Goal: Task Accomplishment & Management: Manage account settings

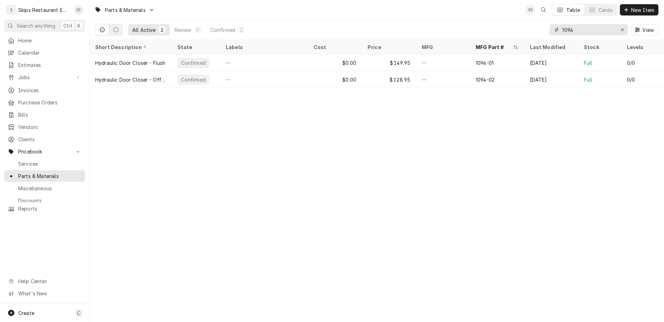
drag, startPoint x: 602, startPoint y: 23, endPoint x: 577, endPoint y: 23, distance: 25.2
click at [577, 24] on input "1094" at bounding box center [588, 29] width 53 height 11
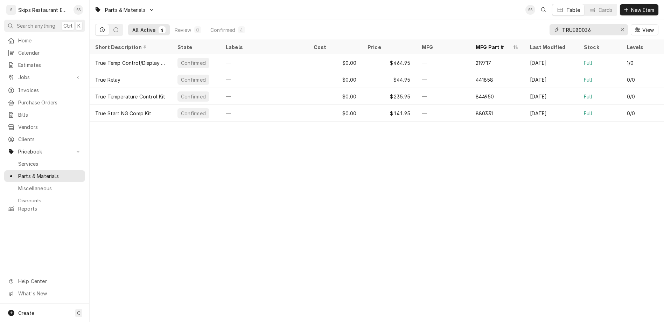
type input "TRUE800366"
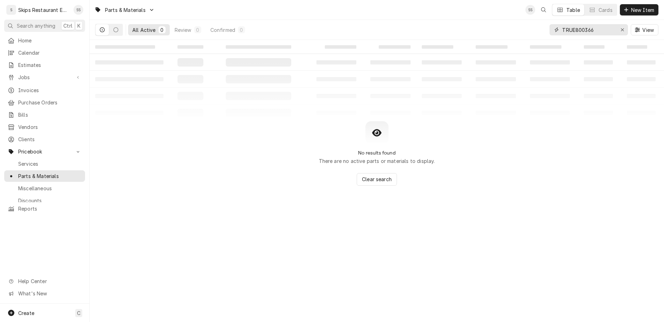
drag, startPoint x: 616, startPoint y: 21, endPoint x: 579, endPoint y: 23, distance: 37.2
click at [579, 24] on input "TRUE800366" at bounding box center [588, 29] width 53 height 11
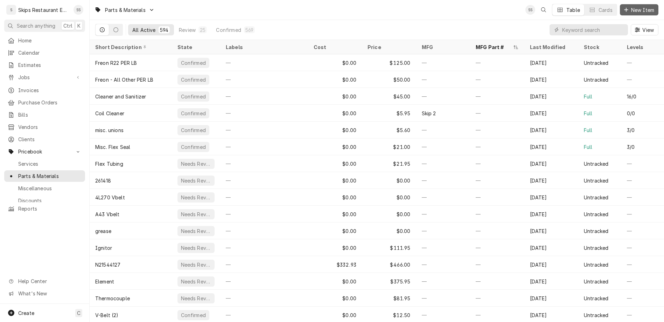
click at [644, 8] on span "New Item" at bounding box center [643, 9] width 26 height 7
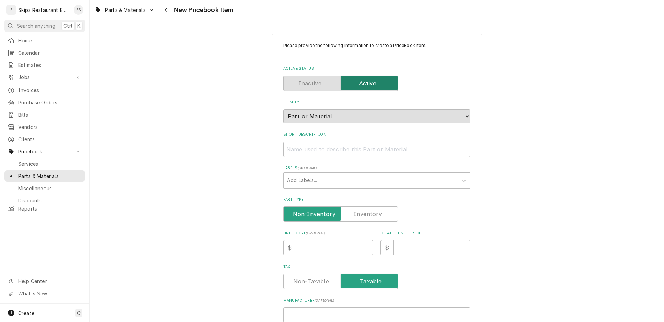
type textarea "x"
click at [327, 141] on input "Short Description" at bounding box center [376, 148] width 187 height 15
type input "T"
type textarea "x"
type input "Te"
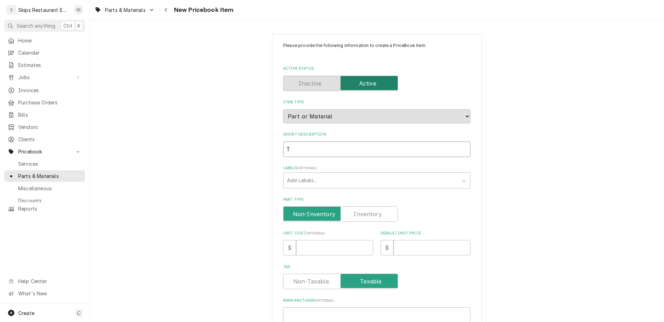
type textarea "x"
type input "Tem"
type textarea "x"
type input "Temp"
type textarea "x"
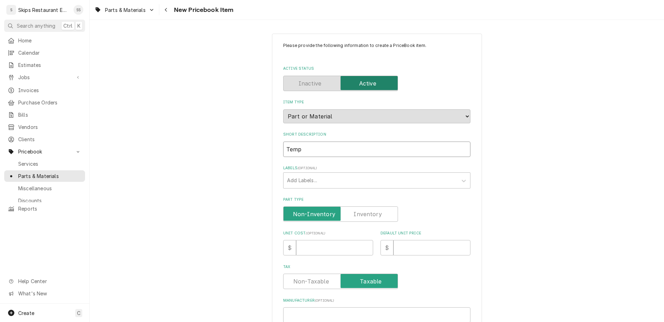
type input "Temp"
type textarea "x"
type input "Temp C"
type textarea "x"
type input "Temp Co"
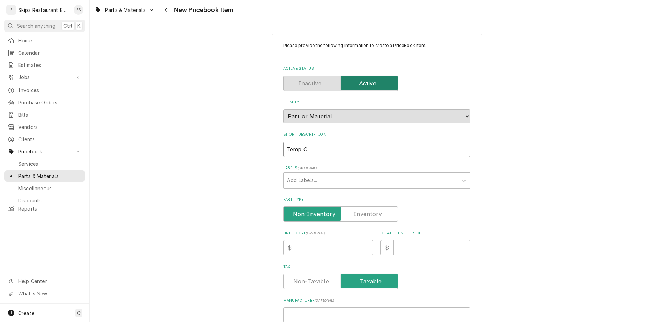
type textarea "x"
type input "Temp Con"
type textarea "x"
type input "Temp Cont"
type textarea "x"
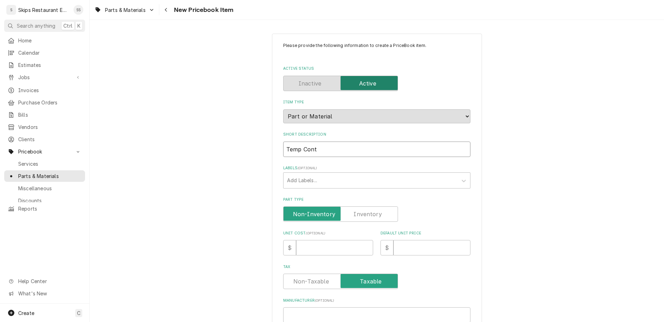
type input "Temp Contr"
type textarea "x"
type input "Temp Contro"
type textarea "x"
type input "Temp Control"
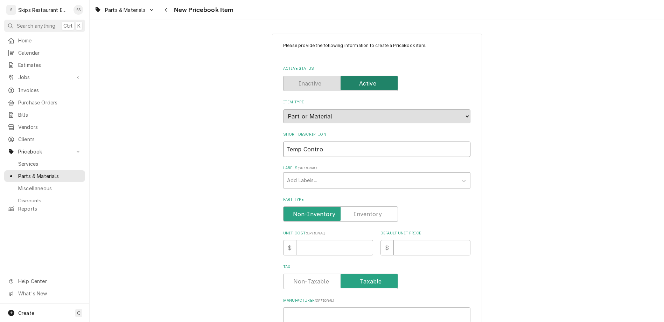
type textarea "x"
type input "Temp Control"
type textarea "x"
type input "Temp Control K"
type textarea "x"
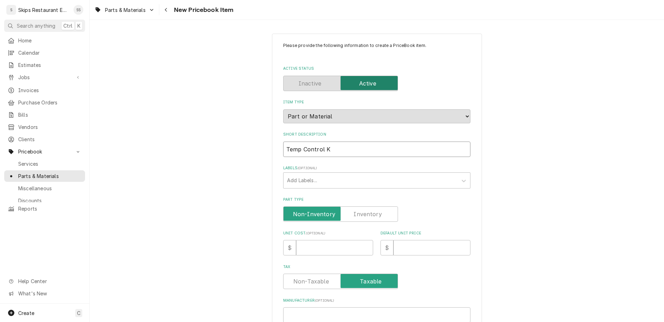
type input "Temp Control Ki"
type textarea "x"
type input "Temp Control Kit"
type textarea "x"
type input "Temp Control Kit"
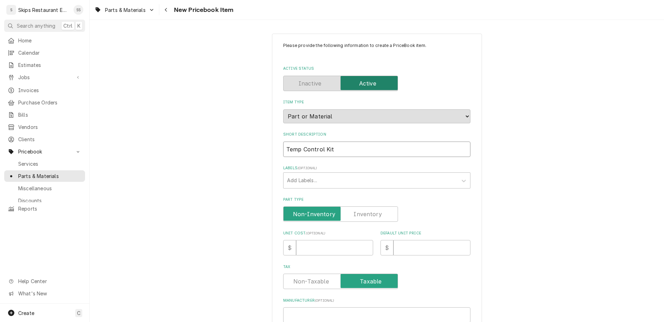
type textarea "x"
type input "Temp Control Kit -"
type textarea "x"
type input "Temp Control Kit -"
type textarea "x"
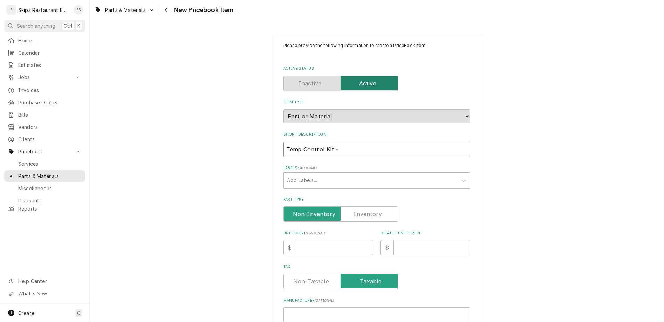
type input "Temp Control Kit - T"
type textarea "x"
type input "Temp Control Kit - Tr"
type textarea "x"
type input "Temp Control Kit - Tru"
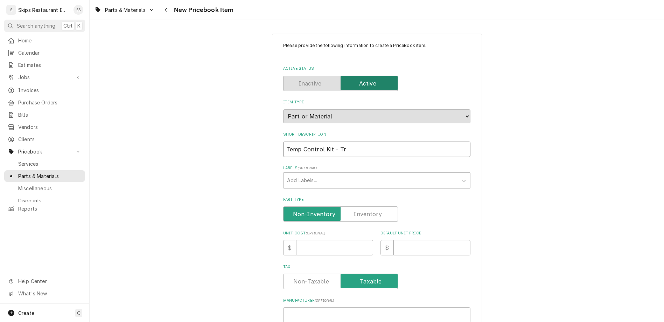
type textarea "x"
type input "Temp Control Kit - True"
type textarea "x"
type input "Temp Control Kit - True"
click at [347, 206] on label "Part Type" at bounding box center [340, 213] width 115 height 15
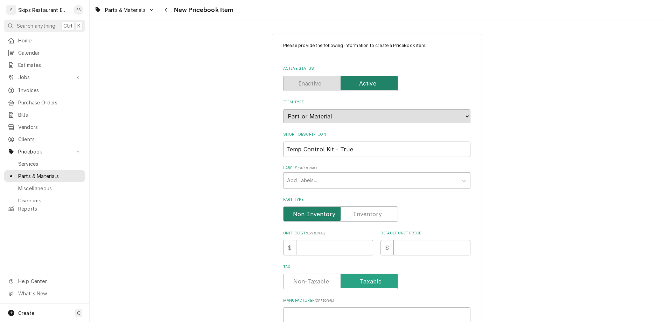
click at [347, 206] on input "Part Type" at bounding box center [340, 213] width 109 height 15
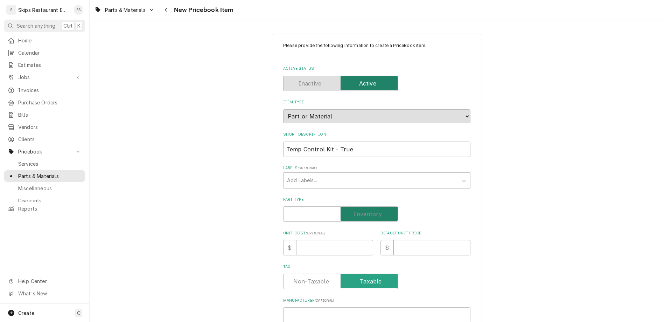
checkbox input "true"
type textarea "x"
click at [396, 240] on input "Default Unit Price" at bounding box center [432, 247] width 77 height 15
type input "2"
type textarea "x"
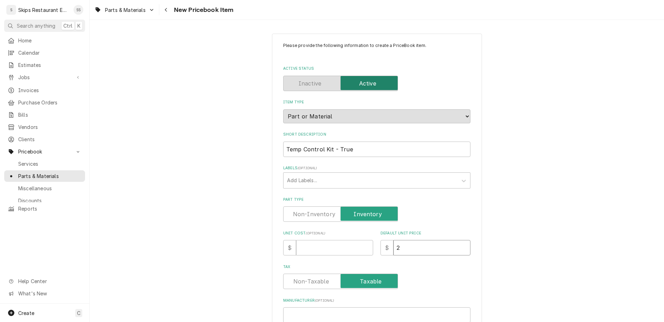
type input "20"
type textarea "x"
type input "202"
type textarea "x"
type input "202.9"
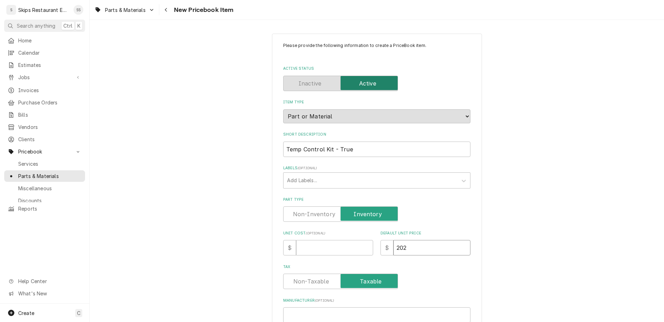
type textarea "x"
type input "202.95"
type textarea "x"
type input "202.95"
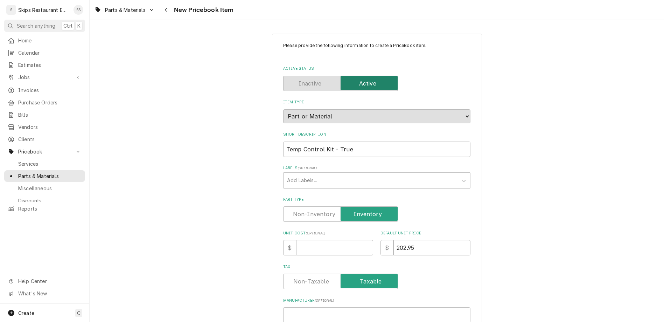
paste input "TRUE800366"
type input "TRUE800366"
type textarea "x"
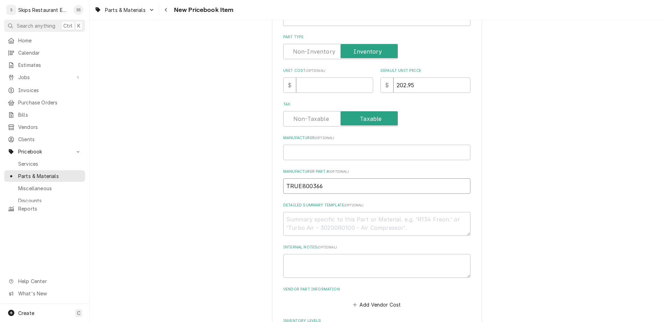
scroll to position [164, 0]
type input "TRUE800366"
drag, startPoint x: 323, startPoint y: 251, endPoint x: 305, endPoint y: 255, distance: 18.6
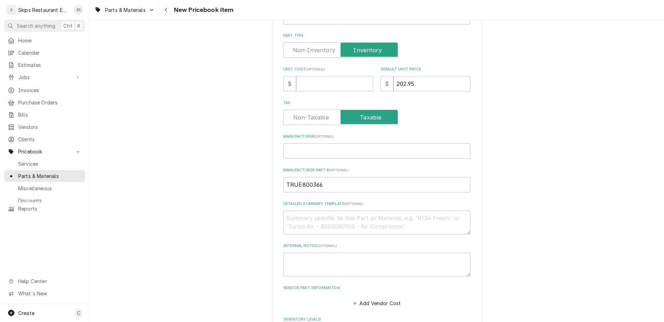
type input "1"
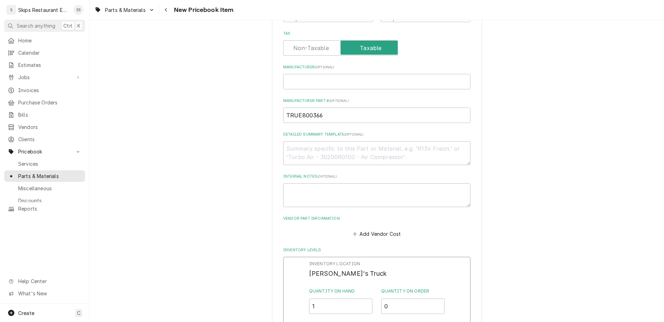
scroll to position [246, 0]
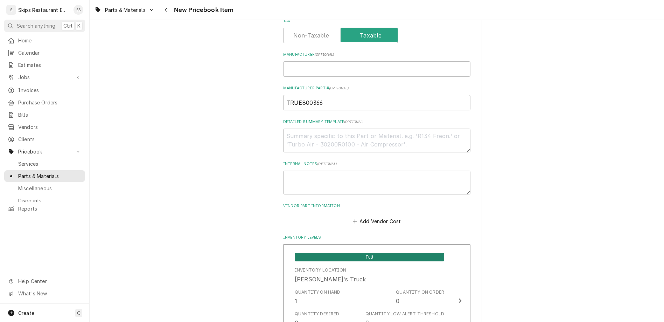
scroll to position [352, 0]
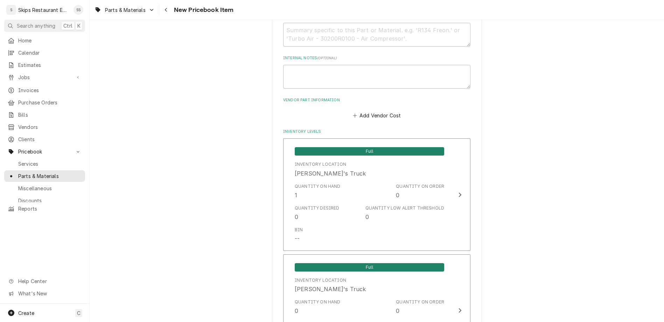
type textarea "x"
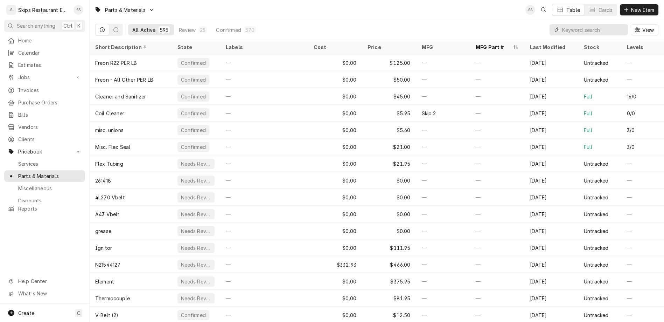
click at [613, 24] on input "Dynamic Content Wrapper" at bounding box center [593, 29] width 62 height 11
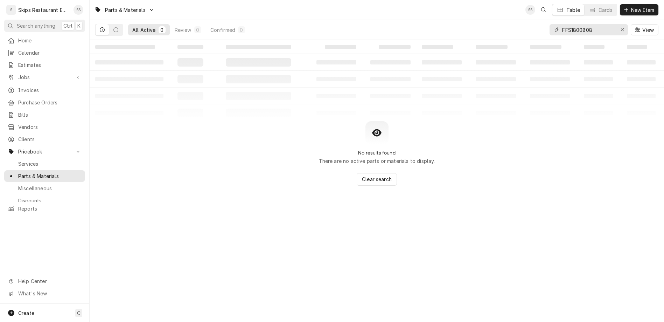
type input "FFS18008082"
drag, startPoint x: 618, startPoint y: 22, endPoint x: 583, endPoint y: 22, distance: 35.4
click at [583, 24] on input "FFS18008082" at bounding box center [588, 29] width 53 height 11
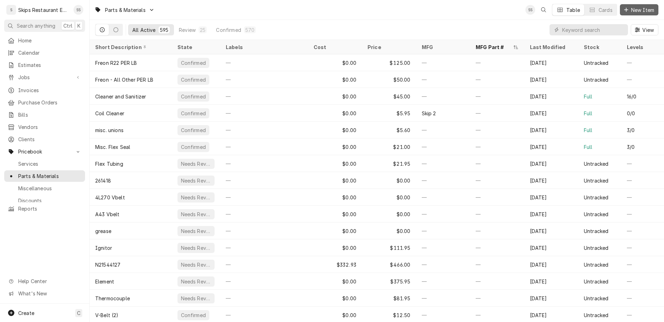
click at [647, 6] on span "New Item" at bounding box center [643, 9] width 26 height 7
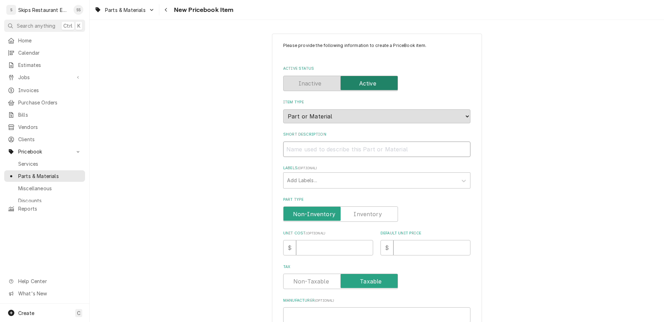
click at [332, 141] on input "Short Description" at bounding box center [376, 148] width 187 height 15
type input "F"
type textarea "x"
type input "Fr"
type textarea "x"
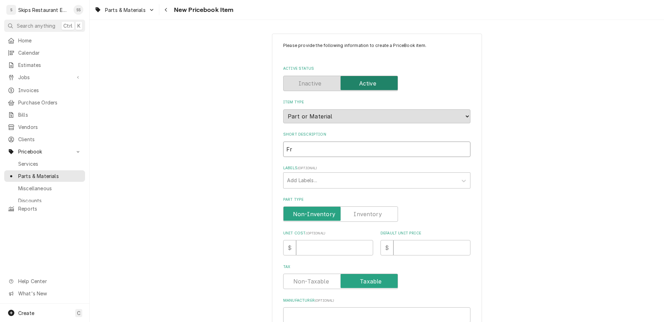
type input "Fra"
type textarea "x"
type input "[PERSON_NAME]"
type textarea "x"
type input "[PERSON_NAME]"
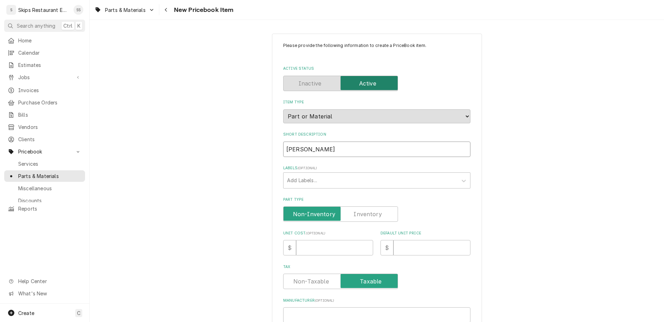
type textarea "x"
type input "[PERSON_NAME]"
type textarea "x"
type input "[PERSON_NAME]"
type textarea "x"
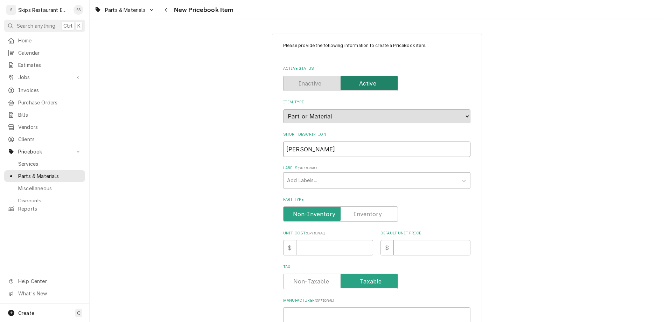
type input "[PERSON_NAME]"
type textarea "x"
type input "Franke El"
type textarea "x"
type input "Franke Eli"
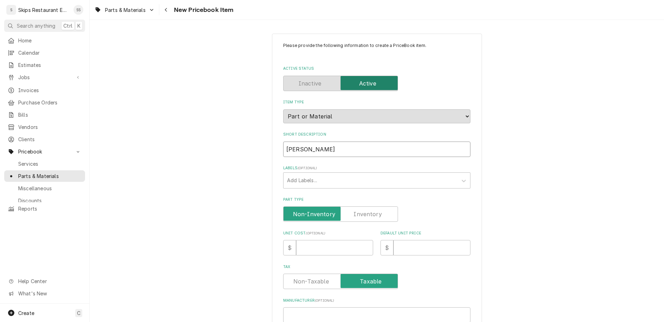
type textarea "x"
type input "Franke Eliw"
type textarea "x"
type input "Franke Eliwe"
type textarea "x"
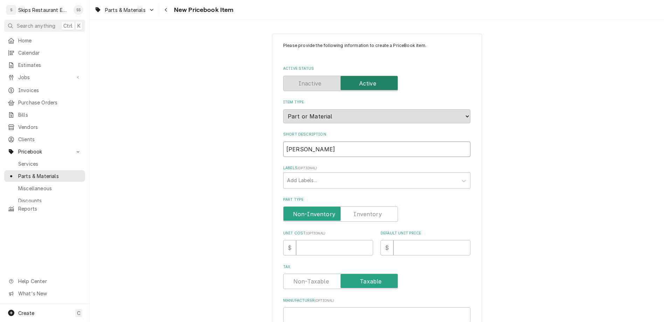
type input "Franke Eliwel"
type textarea "x"
type input "Franke Eliwell"
type textarea "x"
type input "Franke Eliwell"
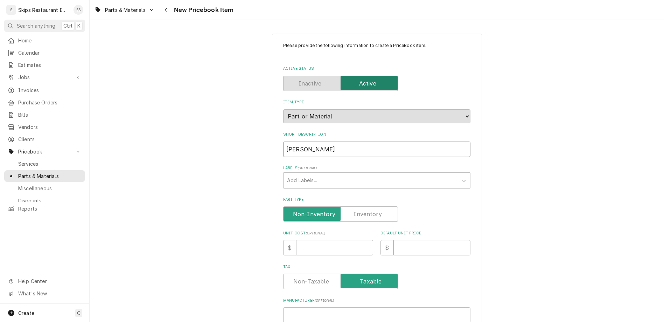
type textarea "x"
type input "Franke Eliwell C"
type textarea "x"
type input "Franke Eliwell Co"
type textarea "x"
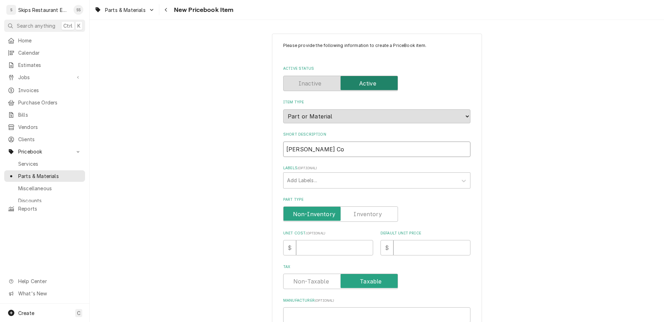
type input "Franke Eliwell Con"
type textarea "x"
type input "Franke Eliwell Cont"
type textarea "x"
type input "Franke Eliwell Contr"
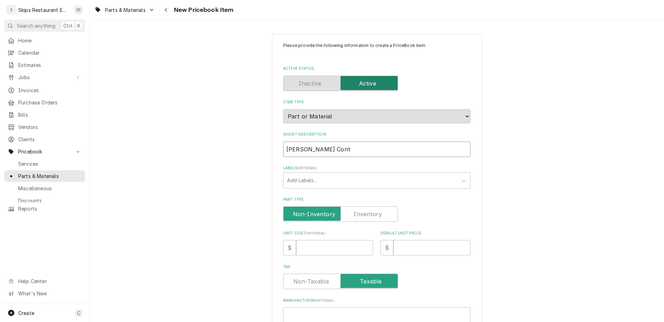
type textarea "x"
type input "Franke Eliwell Contro"
type textarea "x"
type input "Franke Eliwell Control"
type textarea "x"
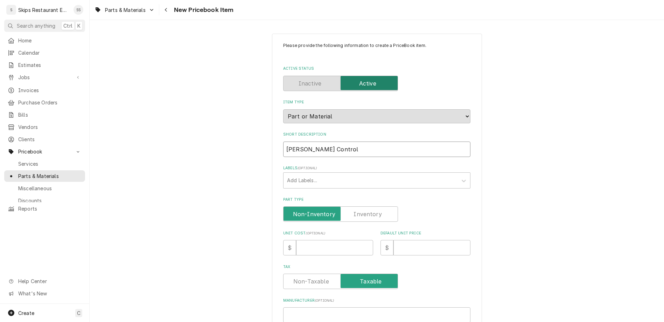
type input "Franke Eliwell Controll"
type textarea "x"
type input "Franke Eliwell Controlle"
type textarea "x"
type input "Franke Eliwell Controller"
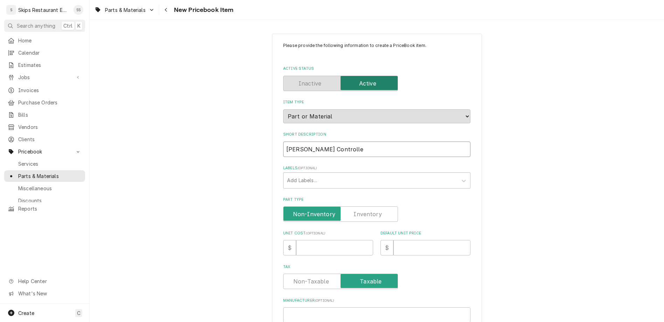
type textarea "x"
type input "Franke Eliwell Controller"
click at [348, 206] on label "Part Type" at bounding box center [340, 213] width 115 height 15
click at [348, 206] on input "Part Type" at bounding box center [340, 213] width 109 height 15
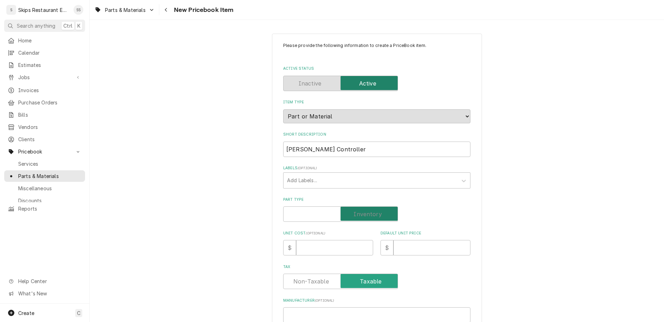
checkbox input "true"
type textarea "x"
click at [396, 240] on input "Default Unit Price" at bounding box center [432, 247] width 77 height 15
type input "1"
type textarea "x"
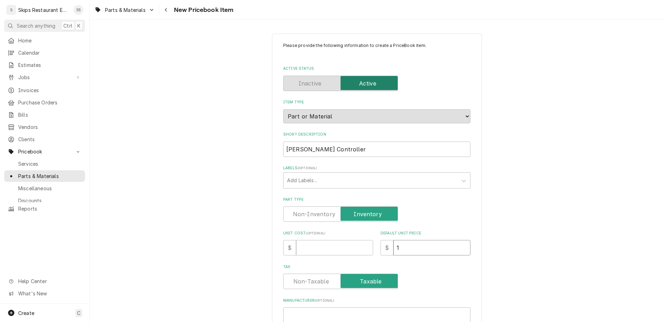
type input "13"
type textarea "x"
type input "139"
type textarea "x"
type input "139.9"
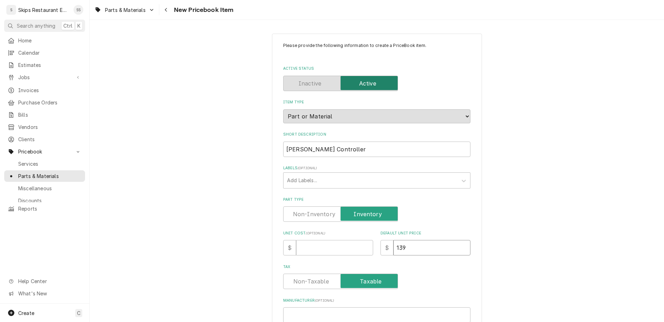
type textarea "x"
type input "139.95"
type textarea "x"
type input "139.95"
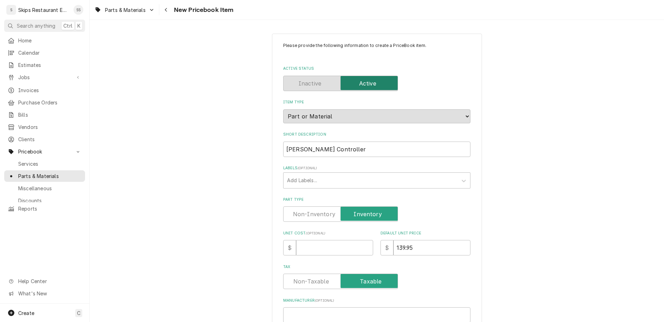
paste input "FFS18008082"
type input "FFS18008082"
type textarea "x"
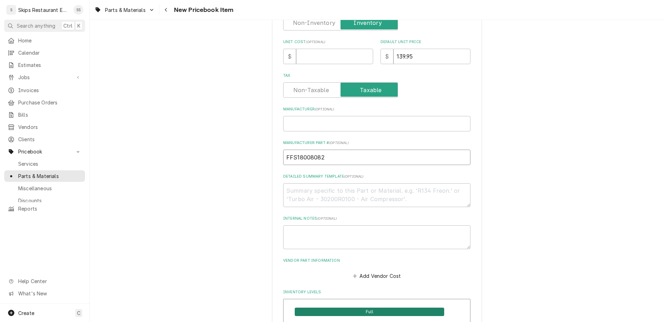
scroll to position [246, 0]
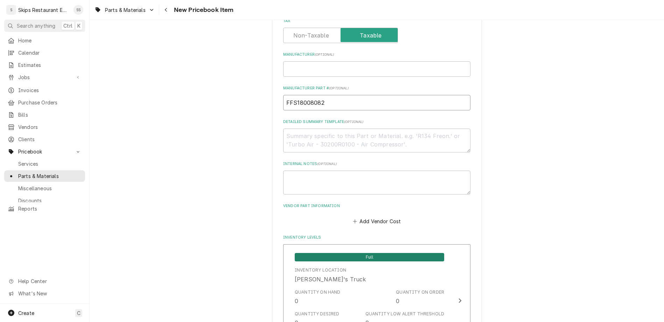
type input "FFS18008082"
drag, startPoint x: 323, startPoint y: 259, endPoint x: 294, endPoint y: 260, distance: 28.4
type input "1"
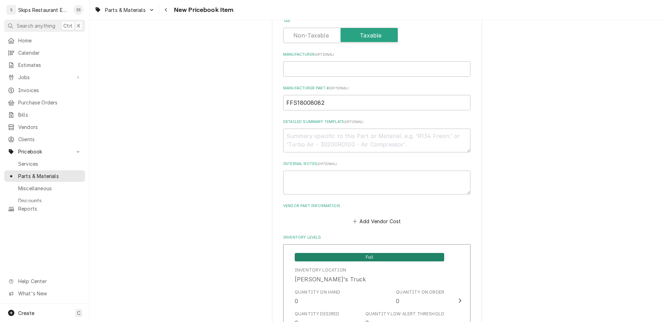
scroll to position [300, 0]
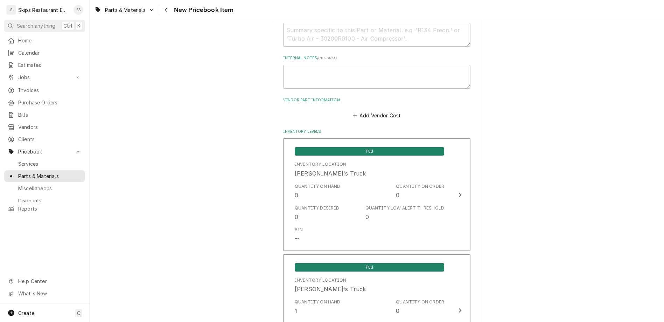
type textarea "x"
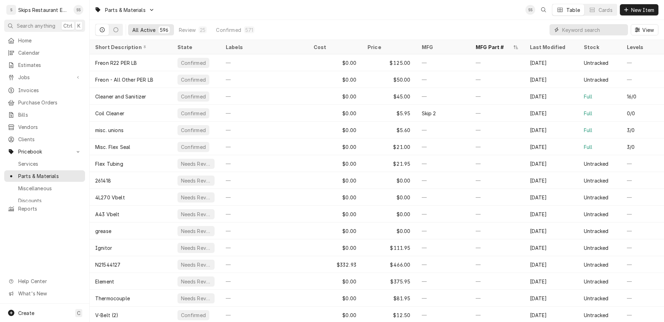
click at [604, 24] on input "Dynamic Content Wrapper" at bounding box center [593, 29] width 62 height 11
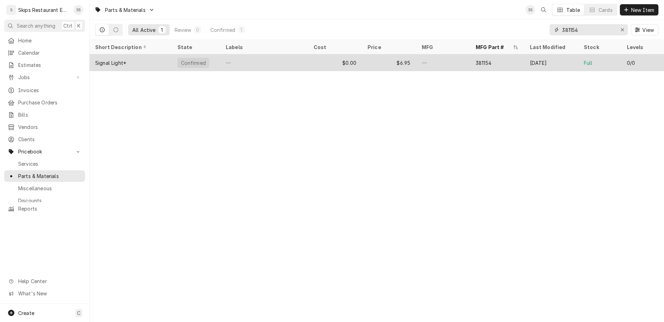
type input "381154"
click at [180, 59] on div "Confirmed" at bounding box center [193, 62] width 26 height 7
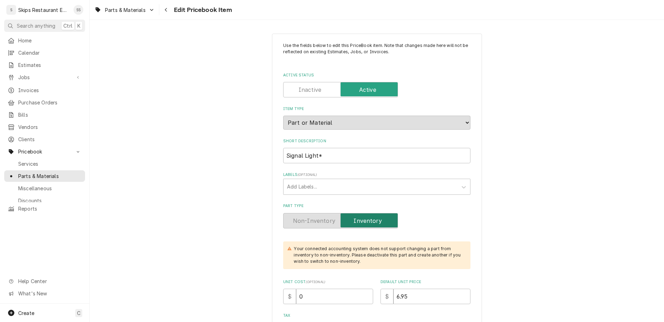
type textarea "x"
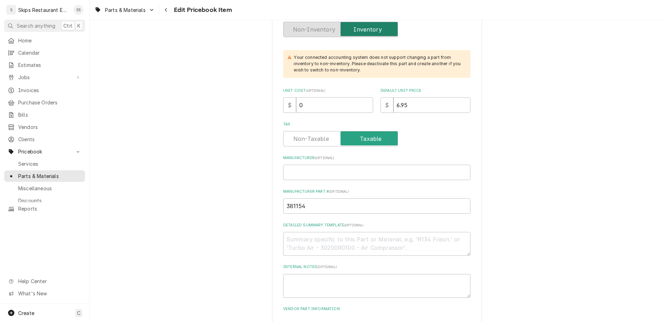
scroll to position [219, 0]
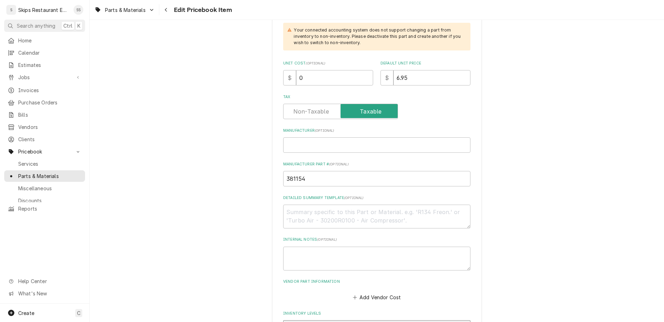
drag, startPoint x: 325, startPoint y: 236, endPoint x: 297, endPoint y: 238, distance: 28.4
type input "1"
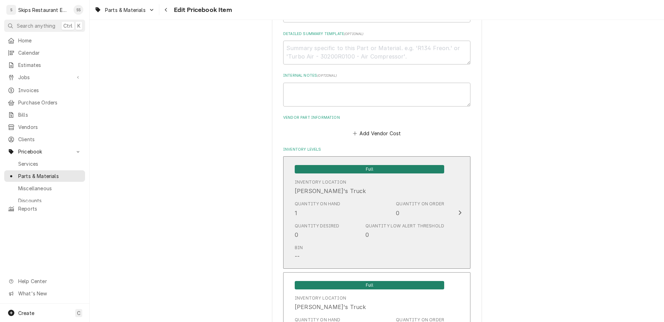
scroll to position [469, 0]
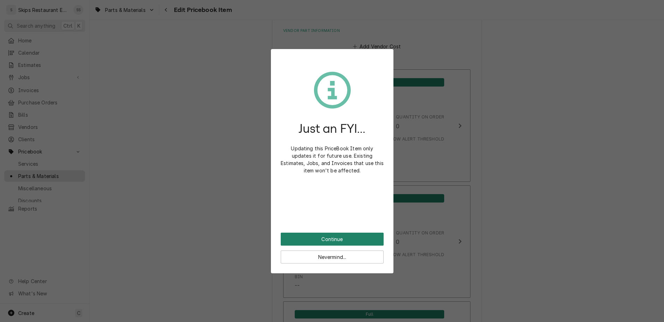
click at [332, 233] on button "Continue" at bounding box center [332, 239] width 103 height 13
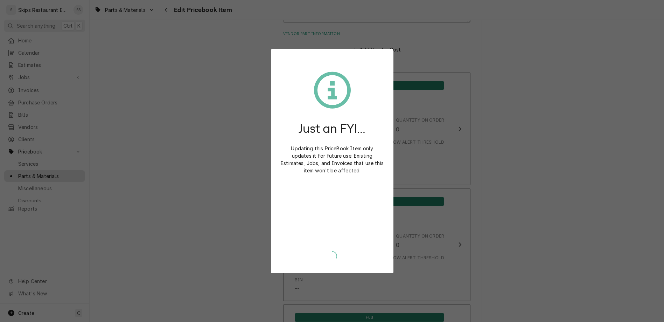
type textarea "x"
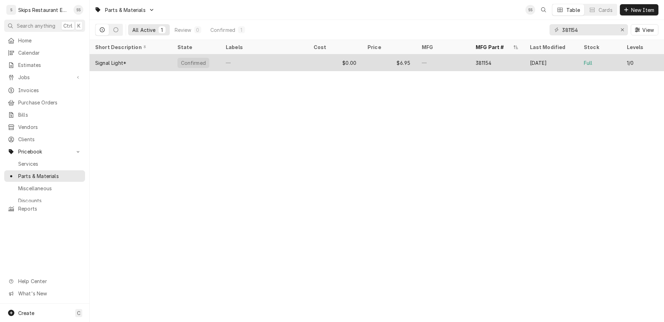
click at [178, 58] on div "Confirmed" at bounding box center [194, 63] width 32 height 10
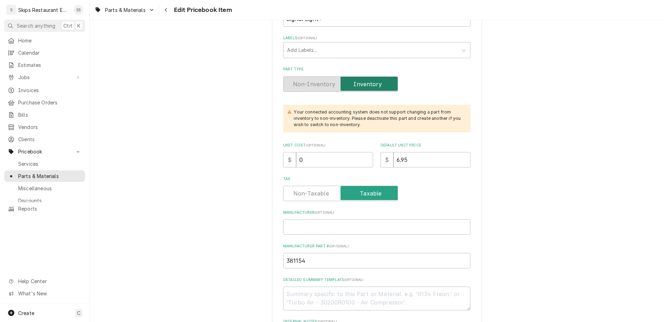
scroll to position [219, 0]
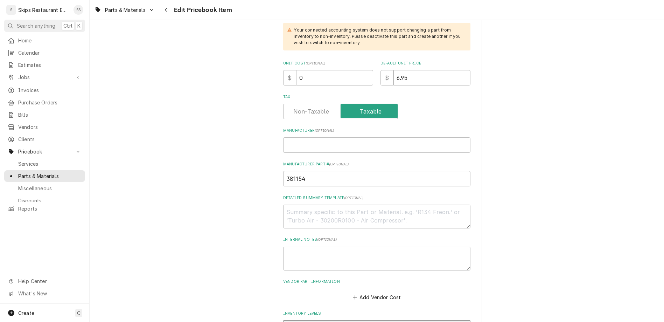
drag, startPoint x: 322, startPoint y: 235, endPoint x: 309, endPoint y: 240, distance: 14.3
type input "4"
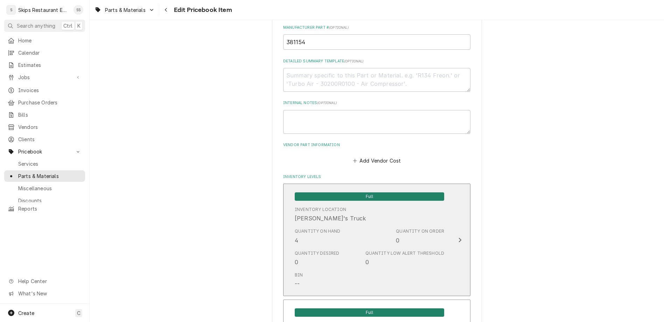
scroll to position [437, 0]
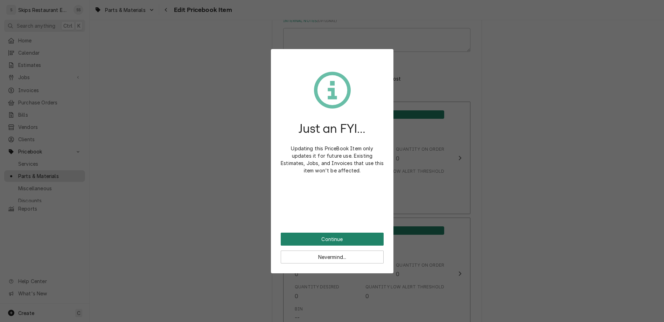
click at [330, 233] on button "Continue" at bounding box center [332, 239] width 103 height 13
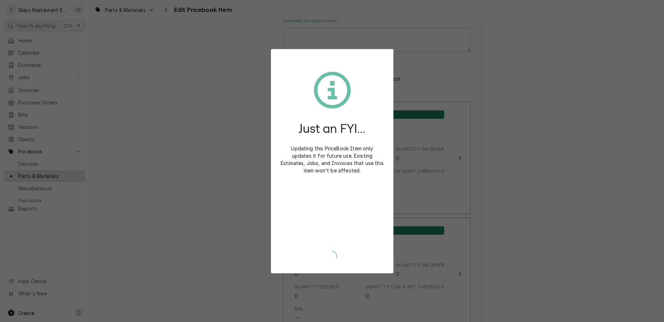
type textarea "x"
